Goal: Task Accomplishment & Management: Manage account settings

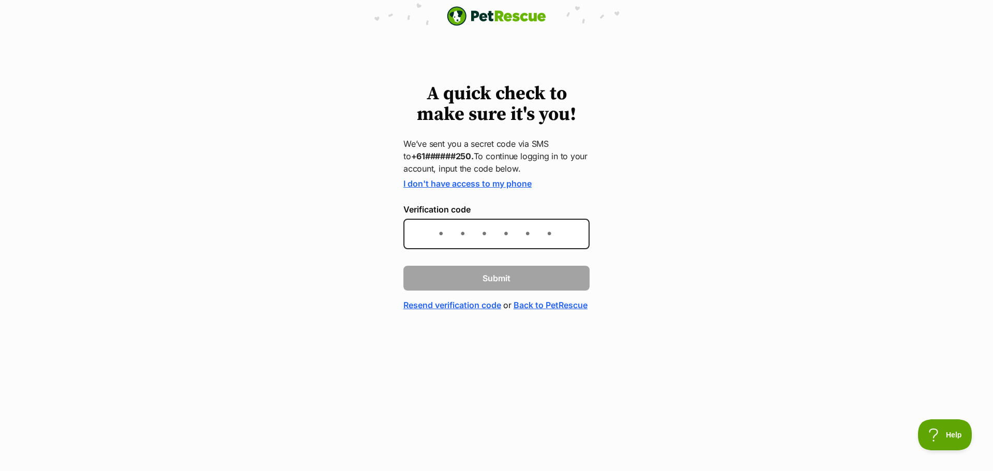
click at [427, 183] on link "I don't have access to my phone" at bounding box center [467, 183] width 128 height 10
